Goal: Transaction & Acquisition: Purchase product/service

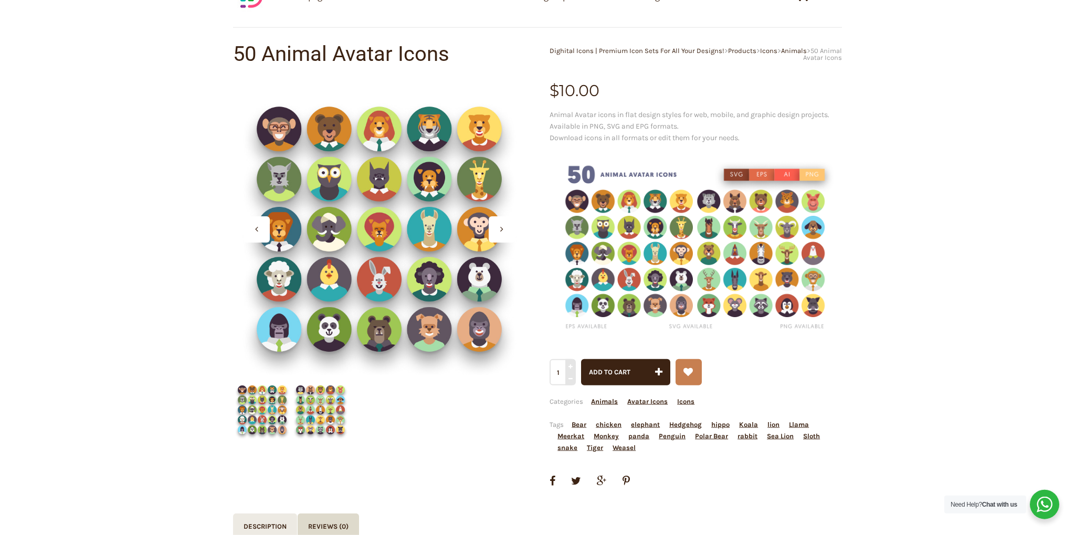
scroll to position [55, 0]
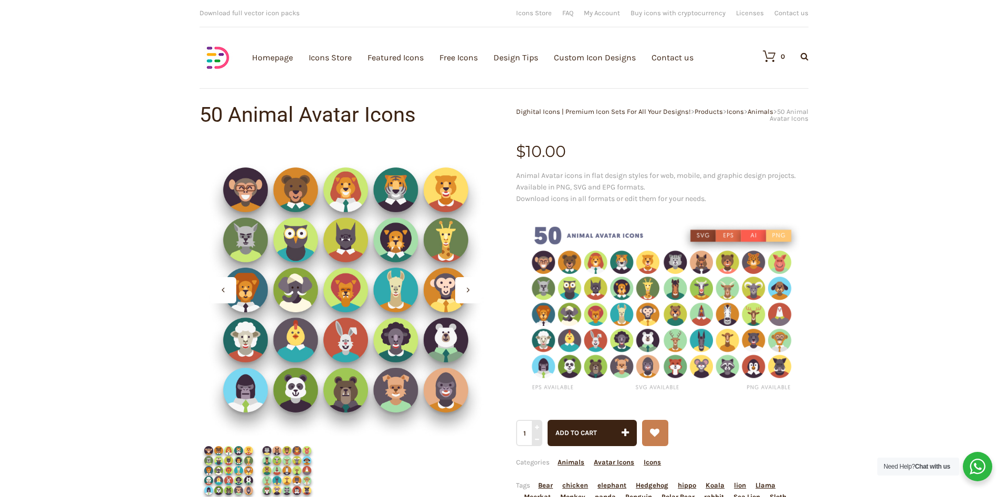
click at [629, 337] on img at bounding box center [662, 309] width 292 height 195
click at [703, 235] on img at bounding box center [662, 309] width 292 height 195
click at [726, 234] on img at bounding box center [662, 309] width 292 height 195
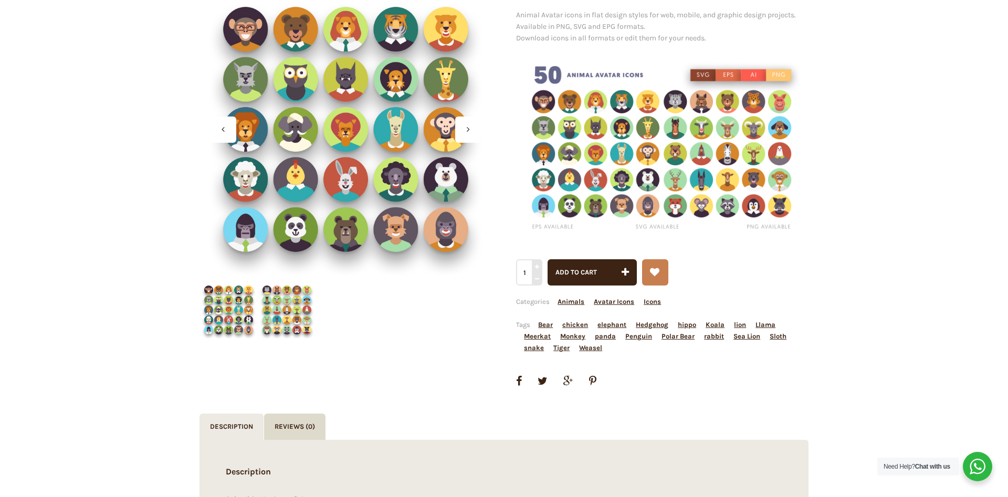
click at [301, 313] on img at bounding box center [287, 310] width 58 height 58
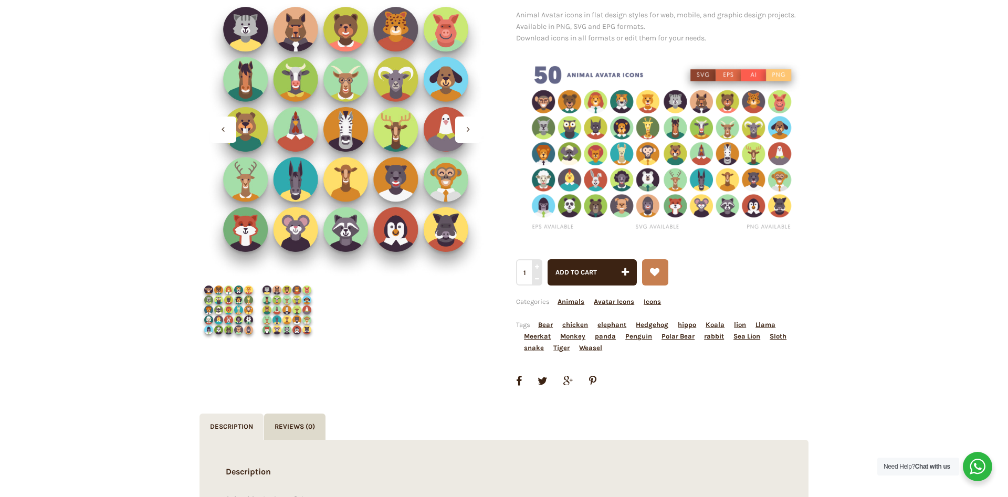
click at [248, 309] on img at bounding box center [228, 310] width 58 height 58
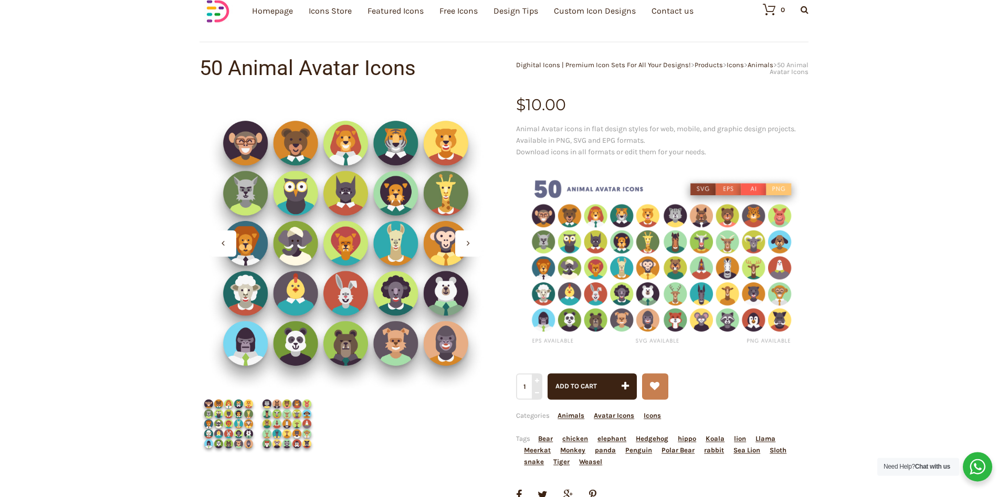
scroll to position [54, 0]
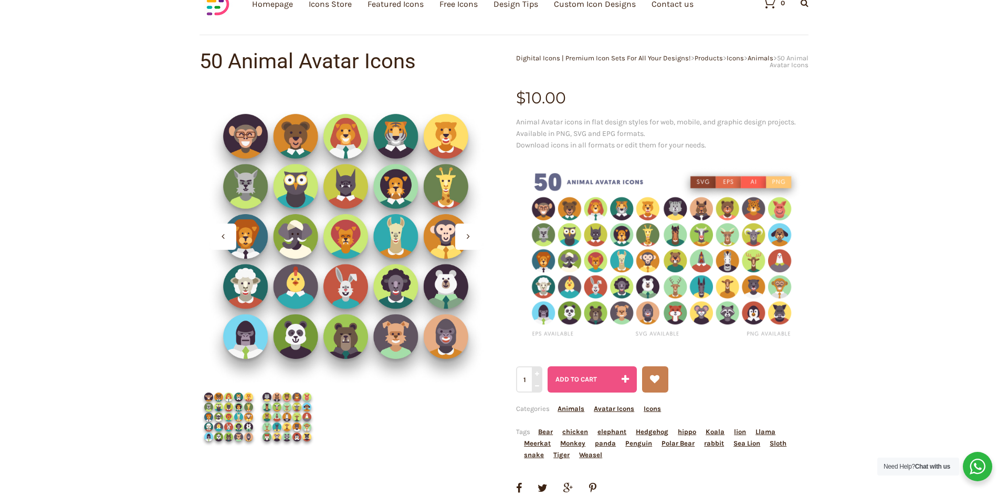
click at [585, 376] on span "Add to cart" at bounding box center [575, 379] width 41 height 8
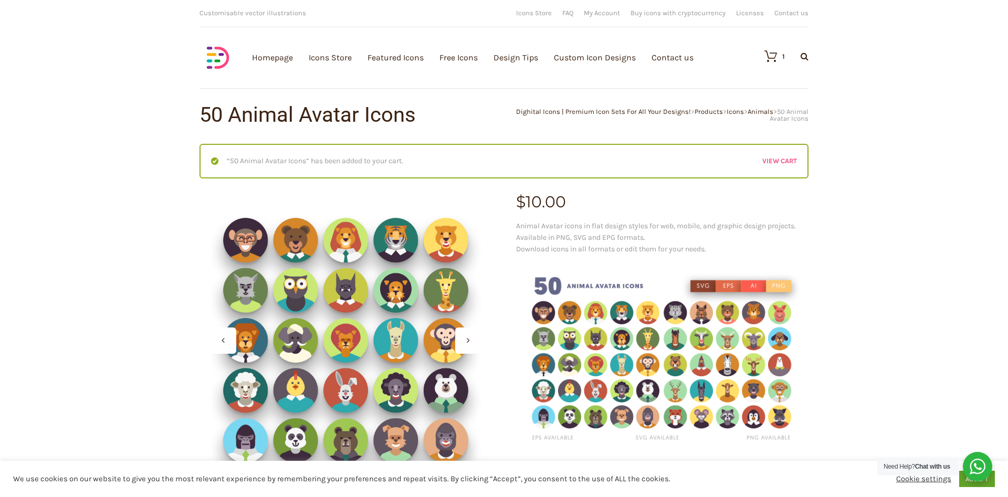
click at [789, 159] on link "View cart" at bounding box center [779, 161] width 35 height 12
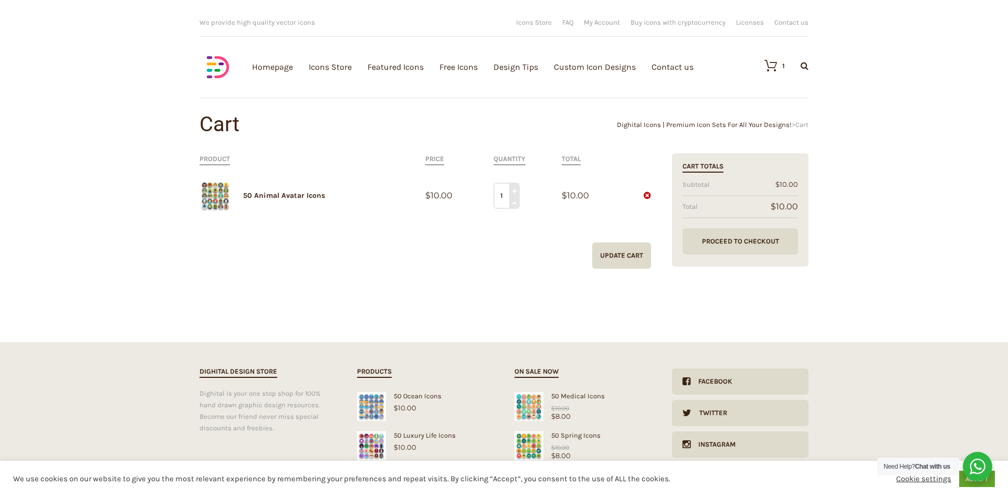
click at [726, 232] on link "Proceed to Checkout" at bounding box center [739, 241] width 115 height 26
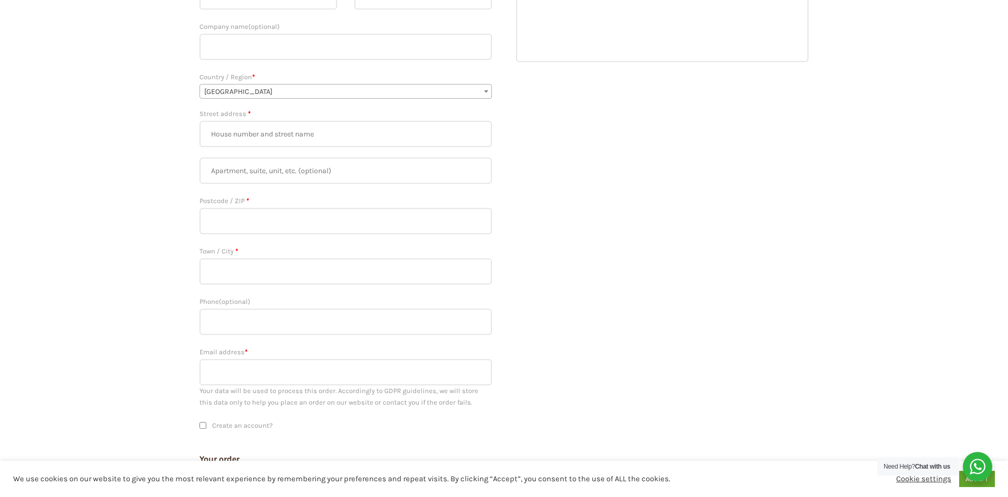
scroll to position [54, 0]
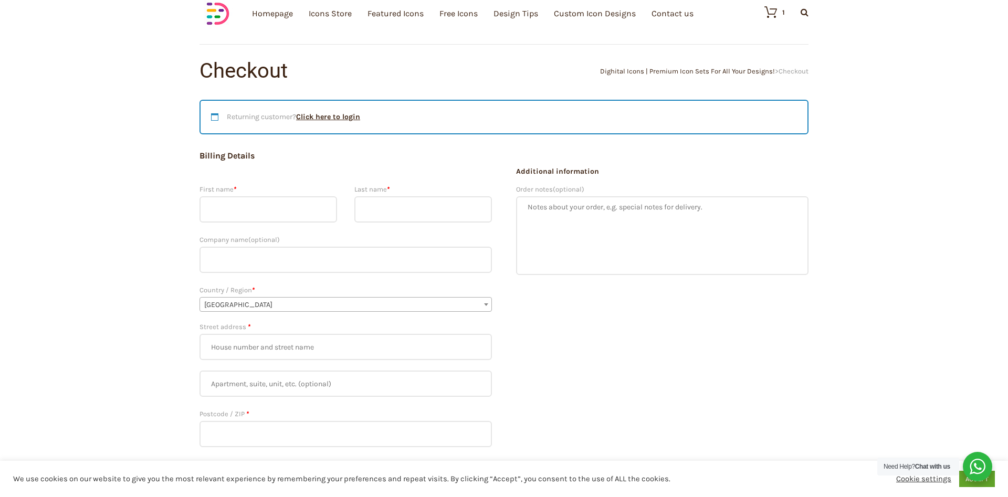
click at [242, 206] on input "First name *" at bounding box center [268, 209] width 138 height 26
type input "[PERSON_NAME]"
click at [375, 207] on input "Last name *" at bounding box center [423, 209] width 138 height 26
type input "[PERSON_NAME]"
click at [244, 340] on input "Street address *" at bounding box center [345, 347] width 292 height 26
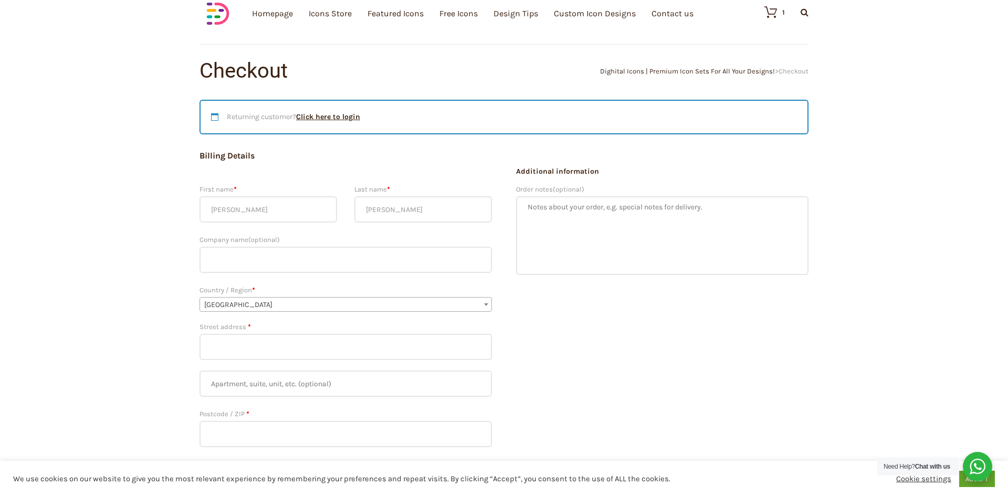
click at [239, 346] on input "Street address *" at bounding box center [345, 347] width 292 height 26
type input "4 la Hunaudière"
click at [238, 428] on input "Postcode / ZIP *" at bounding box center [345, 434] width 292 height 26
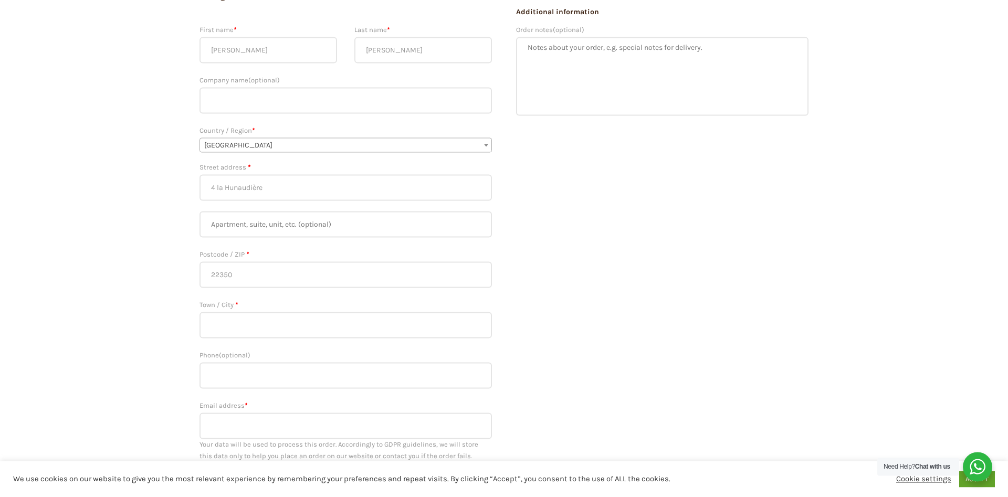
scroll to position [214, 0]
type input "22350"
click at [250, 311] on input "Town / City *" at bounding box center [345, 324] width 292 height 26
click at [285, 311] on input "La h" at bounding box center [345, 324] width 292 height 26
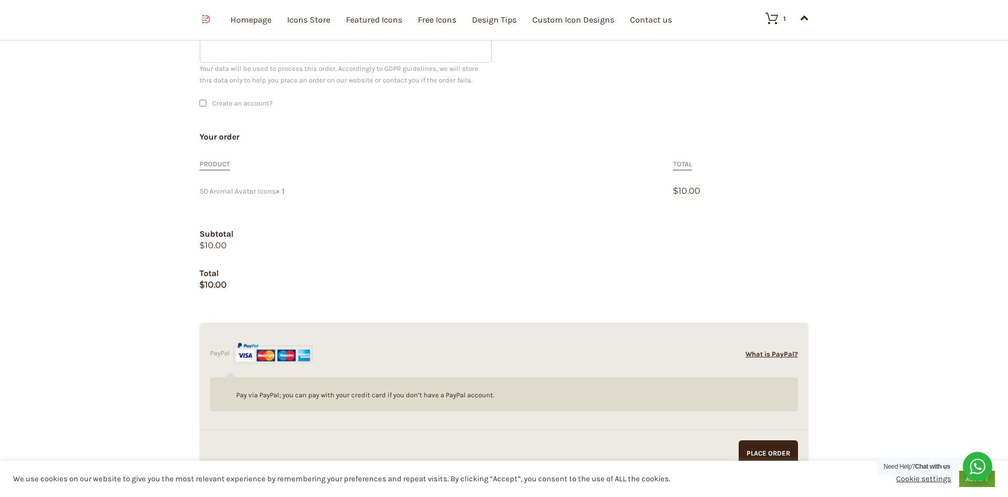
scroll to position [642, 0]
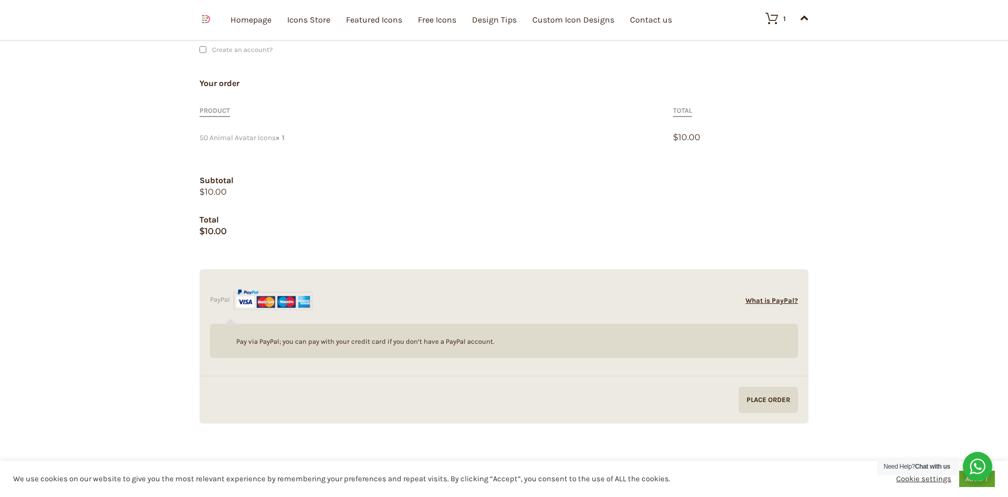
type input "La Chapelle-Blanche"
click at [771, 394] on input "Proceed to PayPal" at bounding box center [767, 400] width 59 height 26
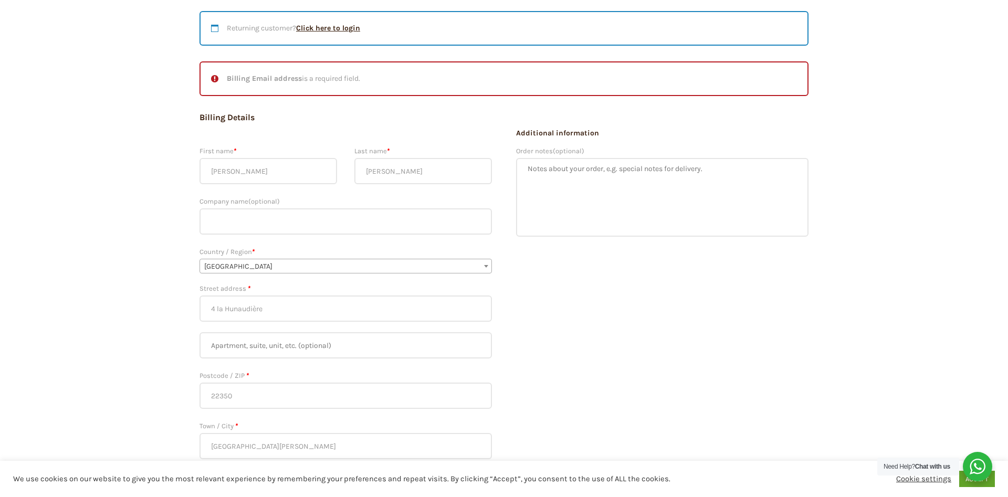
scroll to position [142, 0]
click at [326, 167] on input "Clémentine" at bounding box center [268, 172] width 138 height 26
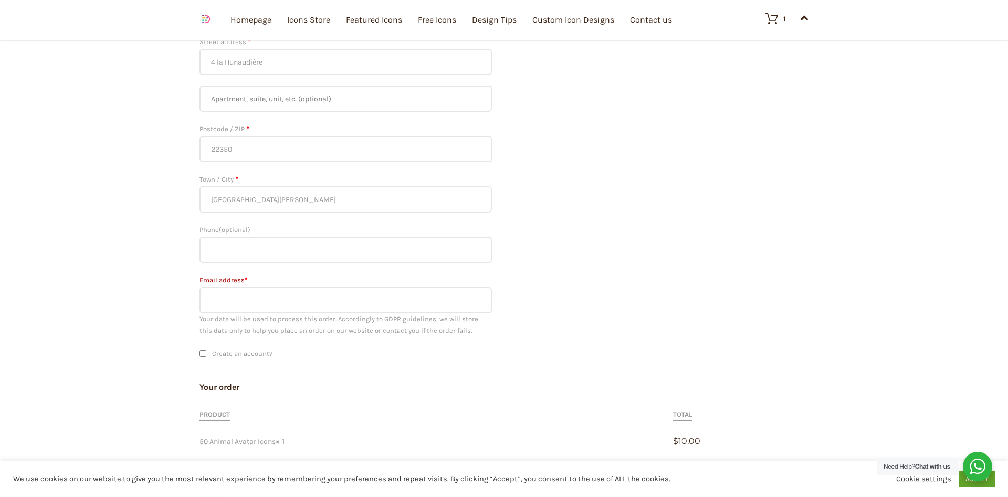
scroll to position [516, 0]
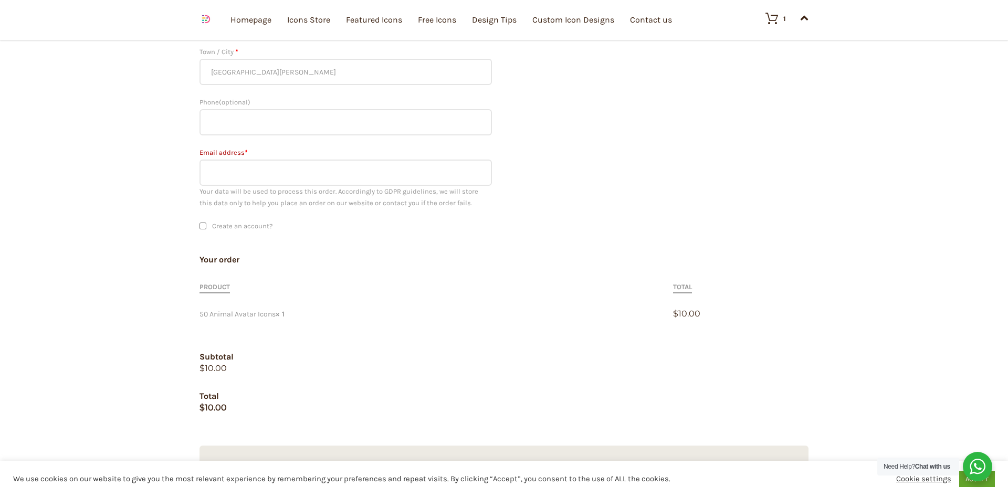
click at [267, 160] on input "Email address *" at bounding box center [345, 173] width 292 height 26
type input "clementine.blondeau@gmail.com"
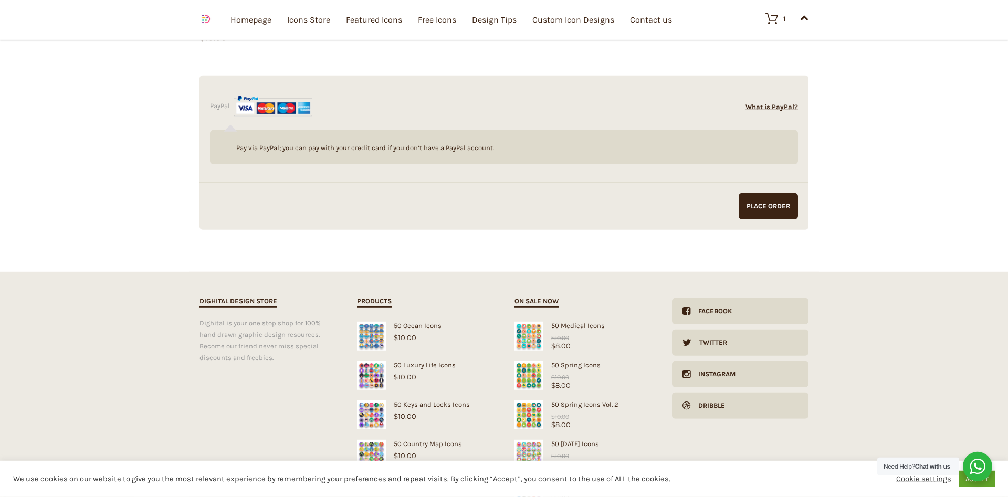
scroll to position [891, 0]
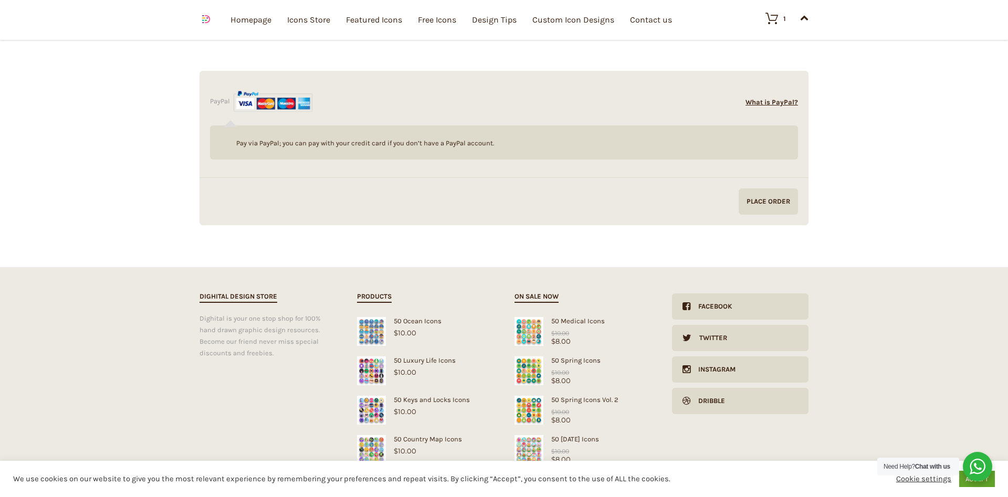
click at [764, 200] on input "Proceed to PayPal" at bounding box center [767, 201] width 59 height 26
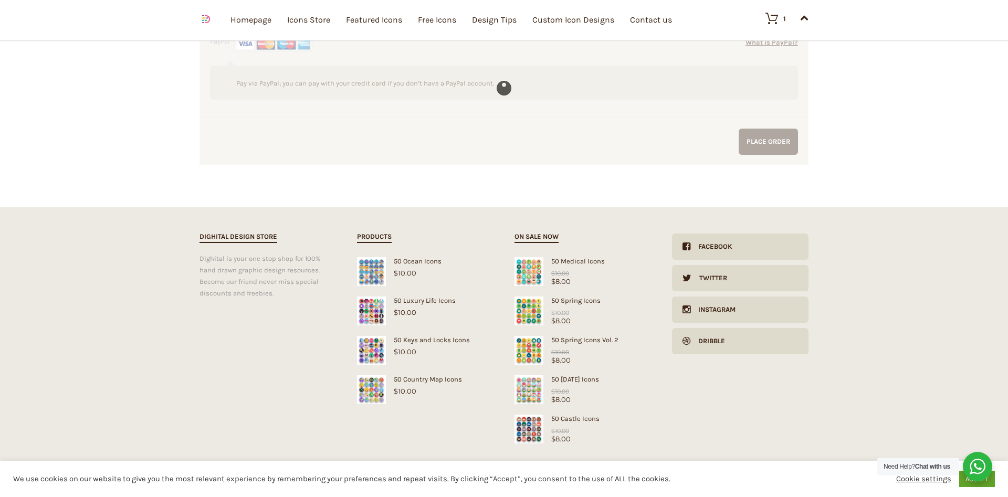
scroll to position [731, 0]
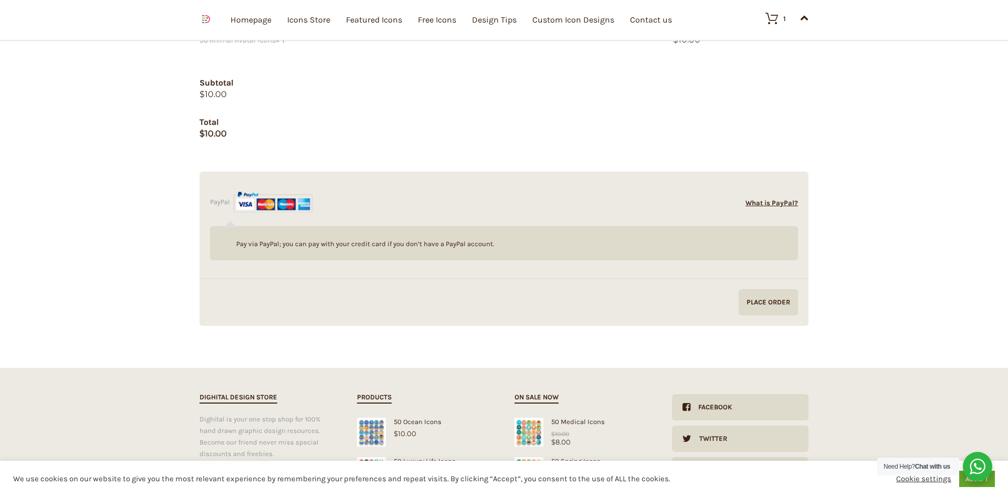
click at [783, 305] on input "Proceed to PayPal" at bounding box center [767, 302] width 59 height 26
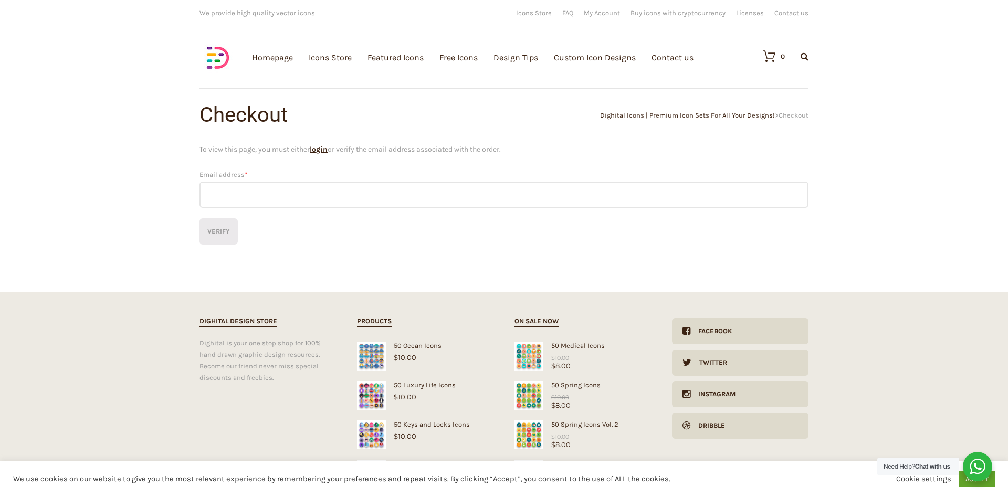
click at [436, 203] on input "Email address *" at bounding box center [503, 195] width 609 height 26
type input "clementine.blondeau@gmail.com"
click at [231, 234] on button "Verify" at bounding box center [218, 231] width 38 height 26
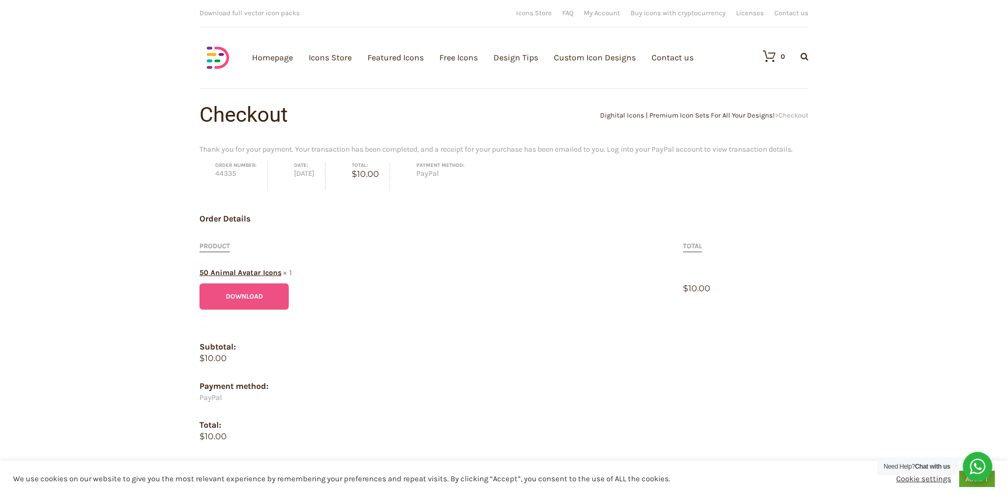
click at [218, 299] on link "Download" at bounding box center [243, 296] width 89 height 26
click at [815, 8] on div "Download full vector icon packs Customisable vector illustrations We provide hi…" at bounding box center [504, 52] width 630 height 104
